Goal: Complete Application Form: Complete application form

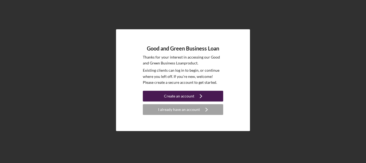
click at [183, 97] on div "Create an account" at bounding box center [179, 96] width 30 height 11
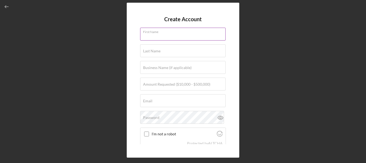
click at [166, 34] on input "First Name" at bounding box center [183, 34] width 86 height 13
type input "[PERSON_NAME]"
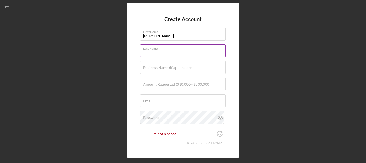
drag, startPoint x: 171, startPoint y: 39, endPoint x: 170, endPoint y: 52, distance: 12.6
click at [170, 52] on input "Last Name" at bounding box center [183, 50] width 86 height 13
type input "[PERSON_NAME]"
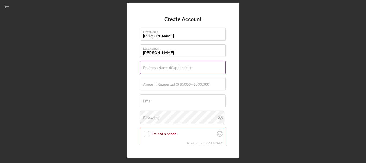
click at [165, 69] on label "Business Name (if applicable)" at bounding box center [167, 67] width 49 height 4
click at [165, 69] on input "Business Name (if applicable)" at bounding box center [183, 67] width 86 height 13
type input "Autzu"
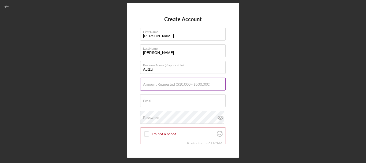
click at [144, 88] on input "Amount Requested ($10,000 - $500,000)" at bounding box center [183, 83] width 86 height 13
type input "$500,000"
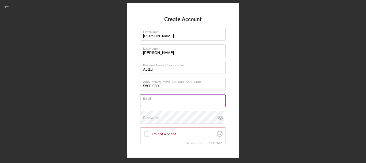
click at [151, 103] on input "Email" at bounding box center [183, 100] width 86 height 13
type input "[PERSON_NAME][EMAIL_ADDRESS][DOMAIN_NAME]"
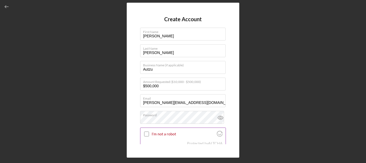
click at [146, 135] on input "I'm not a robot" at bounding box center [146, 133] width 5 height 5
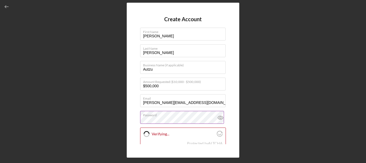
checkbox input "true"
click at [220, 118] on icon at bounding box center [220, 117] width 13 height 13
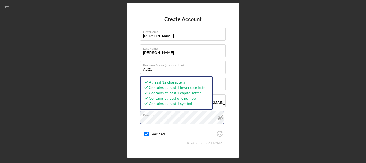
click at [115, 120] on div "Create Account First Name [PERSON_NAME] Last Name [PERSON_NAME] Business Name (…" at bounding box center [183, 80] width 361 height 160
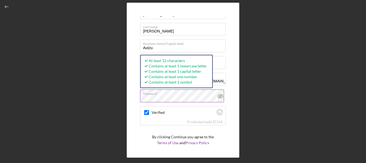
scroll to position [27, 0]
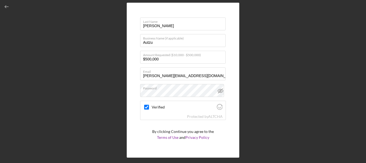
click at [214, 124] on form "Create Account First Name [PERSON_NAME] Last Name [PERSON_NAME] Business Name (…" at bounding box center [183, 80] width 86 height 128
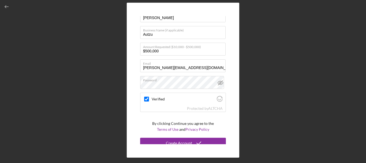
scroll to position [39, 0]
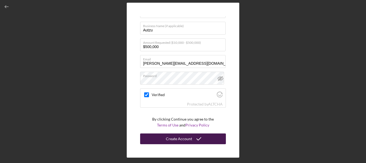
click at [186, 138] on div "Create Account" at bounding box center [179, 138] width 26 height 11
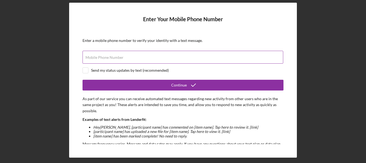
click at [116, 56] on label "Mobile Phone Number" at bounding box center [105, 57] width 38 height 4
click at [116, 56] on input "Mobile Phone Number" at bounding box center [183, 57] width 201 height 13
type input "[PHONE_NUMBER]"
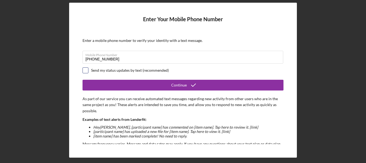
click at [87, 70] on input "checkbox" at bounding box center [85, 70] width 5 height 5
checkbox input "true"
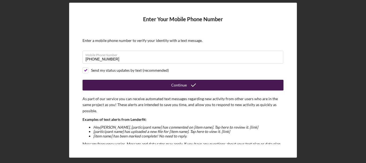
click at [195, 84] on icon "submit" at bounding box center [193, 84] width 13 height 13
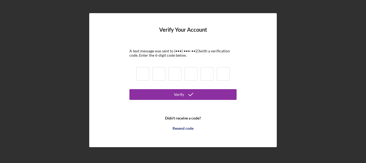
click at [139, 74] on input at bounding box center [142, 73] width 13 height 13
type input "8"
type input "6"
type input "9"
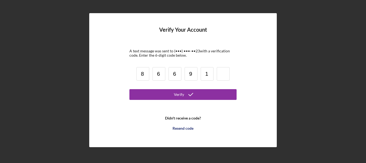
type input "1"
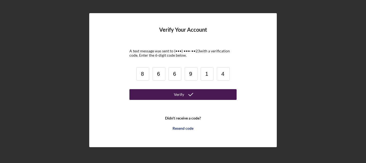
type input "4"
click at [182, 95] on div "Verify" at bounding box center [179, 94] width 10 height 11
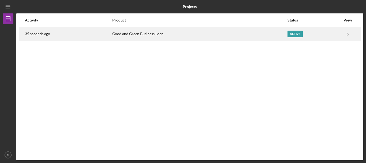
click at [297, 33] on div "Active" at bounding box center [295, 34] width 15 height 7
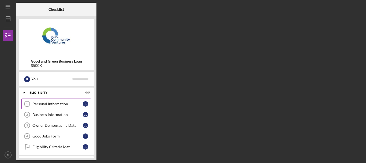
click at [53, 102] on div "Personal Information" at bounding box center [57, 104] width 50 height 4
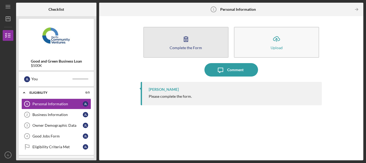
click at [185, 49] on div "Complete the Form" at bounding box center [186, 48] width 32 height 4
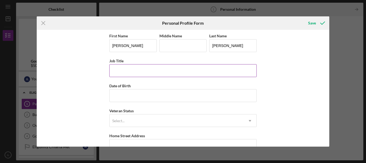
click at [179, 73] on input "Job Title" at bounding box center [182, 70] width 147 height 13
type input "Investor Relations Advisor"
click at [272, 62] on div "First Name [PERSON_NAME] Middle Name Last Name [PERSON_NAME] Title Investor Rel…" at bounding box center [183, 88] width 293 height 117
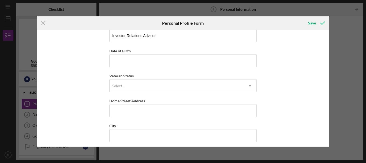
scroll to position [35, 0]
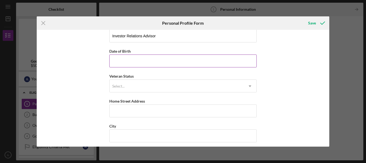
click at [150, 61] on input "Date of Birth" at bounding box center [182, 60] width 147 height 13
type input "[DATE]"
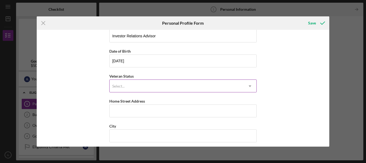
click at [138, 87] on div "Select..." at bounding box center [177, 86] width 134 height 12
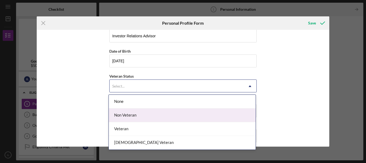
click at [143, 116] on div "Non Veteran" at bounding box center [182, 115] width 147 height 14
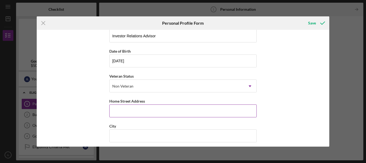
click at [147, 107] on input "Home Street Address" at bounding box center [182, 110] width 147 height 13
type input "[STREET_ADDRESS]"
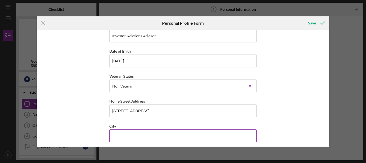
drag, startPoint x: 155, startPoint y: 135, endPoint x: 157, endPoint y: 132, distance: 4.0
click at [155, 135] on input "City" at bounding box center [182, 135] width 147 height 13
type input "[GEOGRAPHIC_DATA]"
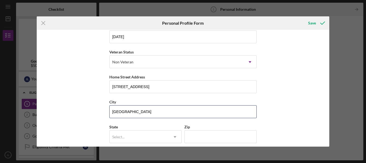
scroll to position [88, 0]
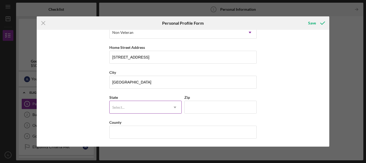
click at [135, 108] on div "Select..." at bounding box center [139, 107] width 59 height 12
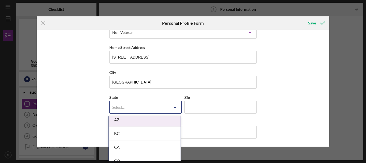
scroll to position [134, 0]
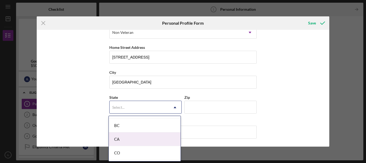
click at [126, 139] on div "CA" at bounding box center [145, 139] width 72 height 14
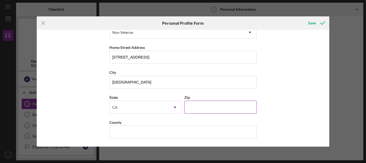
click at [208, 106] on input "Zip" at bounding box center [220, 107] width 72 height 13
type input "94104"
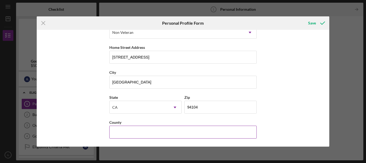
click at [150, 128] on input "County" at bounding box center [182, 131] width 147 height 13
type input "[GEOGRAPHIC_DATA]"
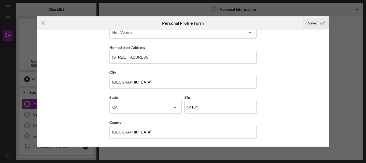
click at [316, 23] on div "Save" at bounding box center [312, 23] width 8 height 11
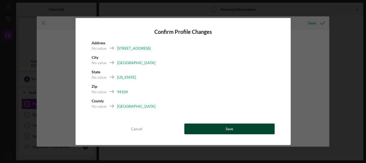
click at [237, 129] on button "Save" at bounding box center [229, 128] width 90 height 11
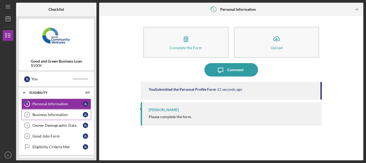
click at [58, 116] on div "Business Information" at bounding box center [57, 114] width 50 height 4
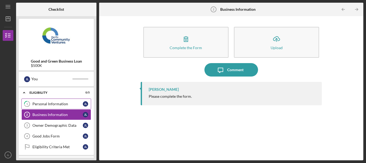
click at [55, 104] on div "Personal Information" at bounding box center [57, 104] width 50 height 4
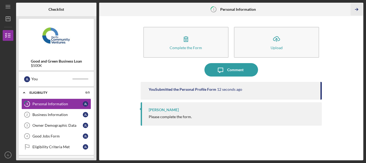
click at [358, 8] on icon "Icon/Table Pagination Arrow" at bounding box center [357, 9] width 12 height 12
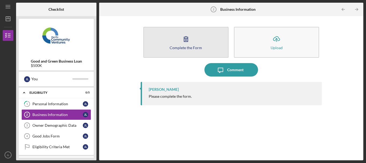
click at [195, 43] on button "Complete the Form Form" at bounding box center [185, 42] width 85 height 31
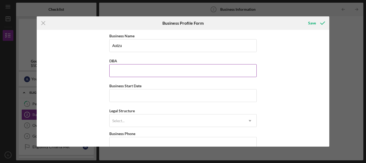
click at [168, 73] on input "DBA" at bounding box center [182, 70] width 147 height 13
type input "Autzu"
click at [133, 42] on input "Autzu" at bounding box center [182, 45] width 147 height 13
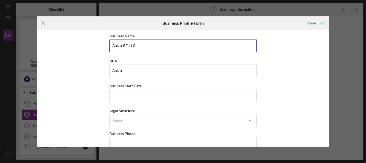
type input "Autzu SF LLC"
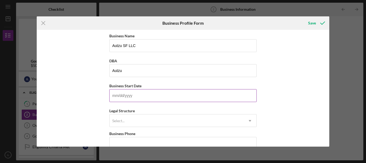
click at [157, 97] on input "Business Start Date" at bounding box center [182, 95] width 147 height 13
type input "[DATE]"
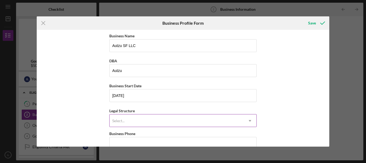
click at [150, 118] on div "Select..." at bounding box center [177, 120] width 134 height 12
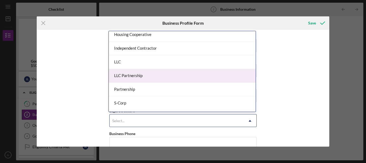
scroll to position [80, 0]
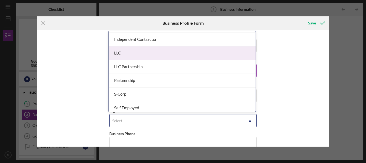
click at [168, 57] on div "LLC" at bounding box center [182, 53] width 147 height 14
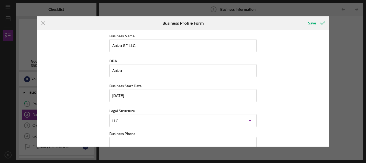
click at [320, 88] on div "Business Name Autzu SF LLC DBA Autzu Business Start Date [DATE] Legal Structure…" at bounding box center [183, 88] width 293 height 117
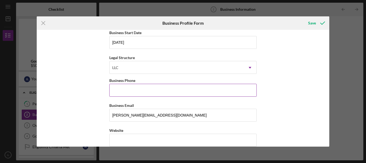
scroll to position [54, 0]
click at [175, 92] on input "Business Phone" at bounding box center [182, 89] width 147 height 13
type input "[PHONE_NUMBER]"
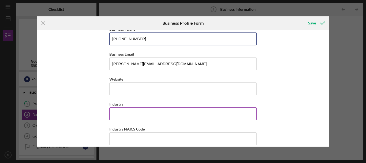
scroll to position [107, 0]
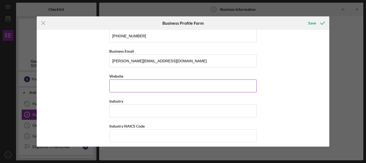
click at [157, 90] on input "Website" at bounding box center [182, 85] width 147 height 13
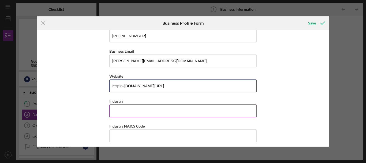
type input "[DOMAIN_NAME][URL]"
click at [154, 106] on input "Industry" at bounding box center [182, 110] width 147 height 13
type input "Mobility Technology"
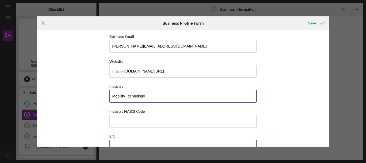
scroll to position [161, 0]
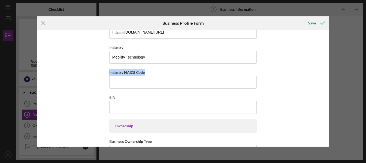
drag, startPoint x: 145, startPoint y: 72, endPoint x: 103, endPoint y: 69, distance: 42.2
click at [103, 69] on div "Business Name Autzu SF LLC DBA Autzu Business Start Date [DATE] Legal Structure…" at bounding box center [183, 88] width 293 height 117
copy label "Industry NAICS Code"
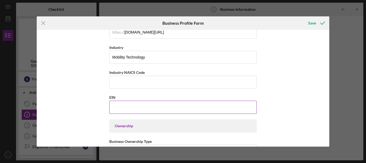
click at [154, 107] on input "EIN" at bounding box center [182, 107] width 147 height 13
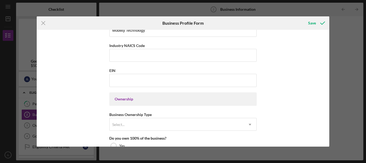
click at [145, 99] on div "Ownership" at bounding box center [183, 99] width 137 height 4
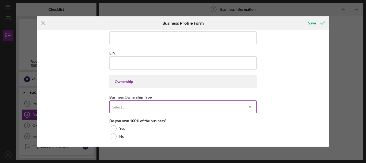
scroll to position [214, 0]
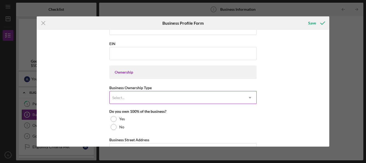
click at [150, 98] on div "Select..." at bounding box center [177, 97] width 134 height 12
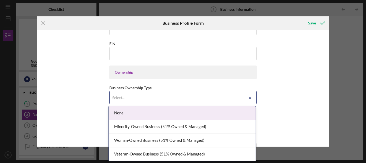
click at [211, 114] on div "None" at bounding box center [182, 113] width 147 height 14
drag, startPoint x: 146, startPoint y: 93, endPoint x: 139, endPoint y: 100, distance: 10.2
click at [145, 93] on div "Select..." at bounding box center [177, 97] width 134 height 12
click at [131, 109] on div "None" at bounding box center [182, 113] width 147 height 14
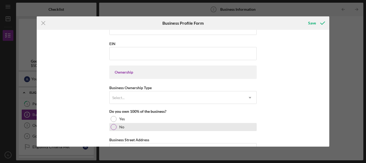
click at [115, 128] on div at bounding box center [114, 127] width 6 height 6
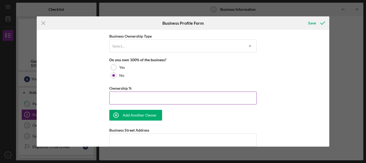
scroll to position [268, 0]
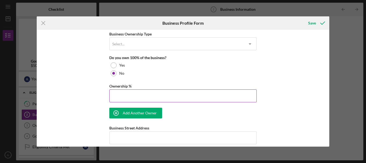
click at [147, 97] on input "Ownership %" at bounding box center [182, 95] width 147 height 13
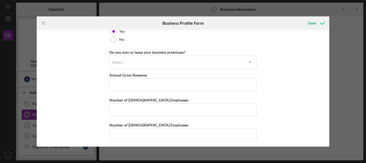
scroll to position [473, 0]
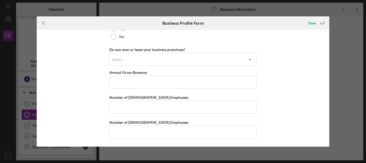
drag, startPoint x: 43, startPoint y: 24, endPoint x: 117, endPoint y: 34, distance: 74.3
click at [43, 24] on icon "Icon/Menu Close" at bounding box center [43, 22] width 13 height 13
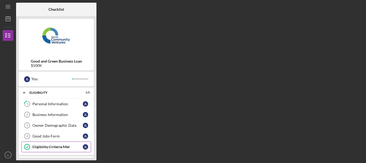
click at [60, 152] on link "Eligibility Criteria Met Eligibility Criteria Met [PERSON_NAME]" at bounding box center [56, 146] width 70 height 11
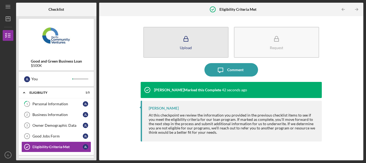
click at [182, 42] on icon "button" at bounding box center [185, 38] width 13 height 13
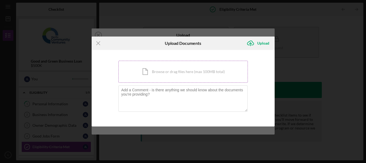
click at [163, 72] on div "Icon/Document Browse or drag files here (max 100MB total) Tap to choose files o…" at bounding box center [183, 72] width 129 height 22
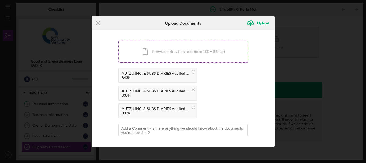
click at [157, 53] on div "Icon/Document Browse or drag files here (max 100MB total) Tap to choose files o…" at bounding box center [183, 51] width 129 height 22
click at [160, 52] on div "Icon/Document Browse or drag files here (max 100MB total) Tap to choose files o…" at bounding box center [183, 51] width 129 height 22
click at [173, 49] on div "Icon/Document Browse or drag files here (max 100MB total) Tap to choose files o…" at bounding box center [183, 51] width 129 height 22
click at [167, 48] on div "Icon/Document Browse or drag files here (max 100MB total) Tap to choose files o…" at bounding box center [183, 51] width 129 height 22
click at [173, 51] on div "Icon/Document Browse or drag files here (max 100MB total) Tap to choose files o…" at bounding box center [183, 51] width 129 height 22
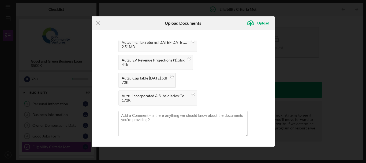
scroll to position [86, 0]
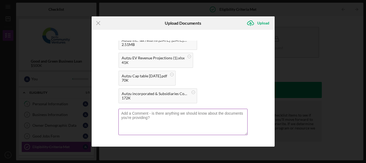
click at [188, 119] on textarea at bounding box center [183, 122] width 129 height 26
paste textarea "AutzuTR2023"
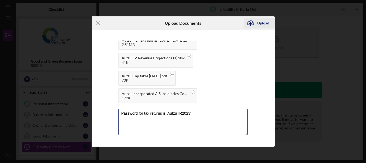
type textarea "Password for tax returns is 'AutzuTR2023'"
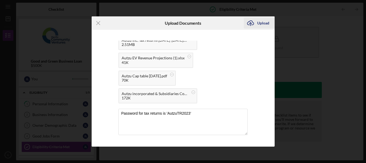
click at [265, 20] on div "Upload" at bounding box center [263, 23] width 12 height 11
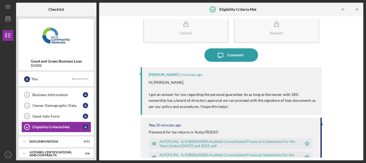
scroll to position [27, 0]
